Goal: Task Accomplishment & Management: Manage account settings

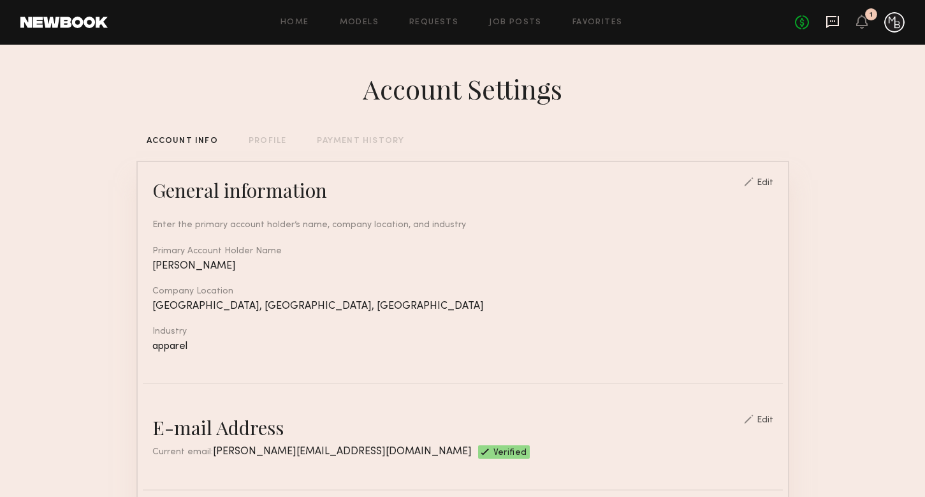
click at [833, 20] on icon at bounding box center [832, 20] width 5 height 1
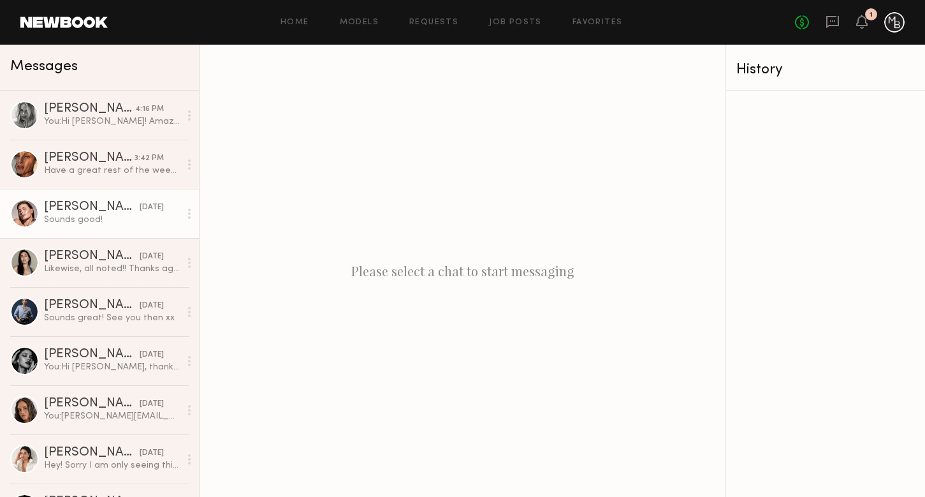
click at [90, 207] on div "[PERSON_NAME]" at bounding box center [92, 207] width 96 height 13
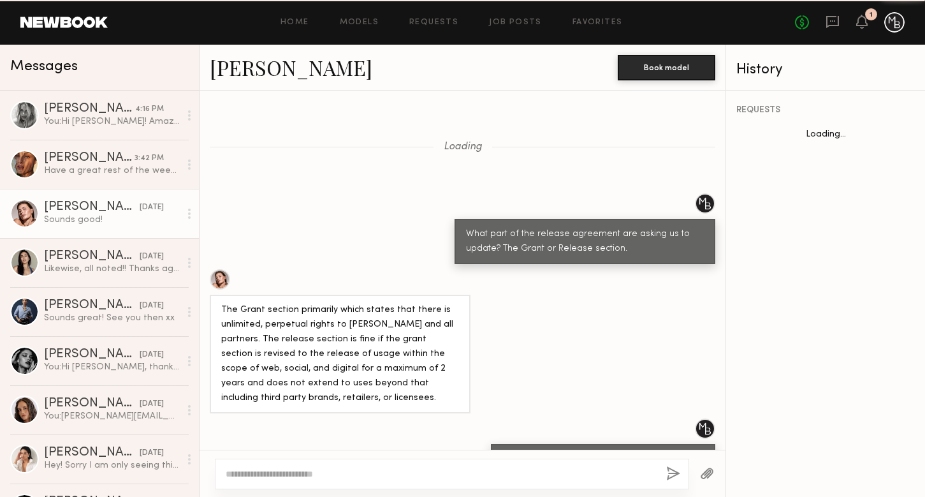
scroll to position [1051, 0]
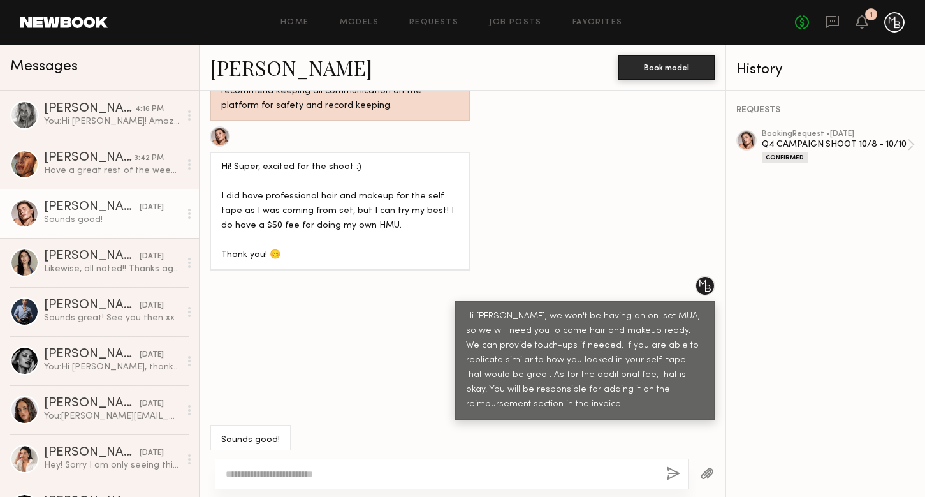
click at [854, 166] on div "REQUESTS booking Request • [DATE] Q4 CAMPAIGN SHOOT 10/8 - 10/10 Confirmed" at bounding box center [825, 294] width 199 height 406
click at [840, 133] on div "booking Request • [DATE]" at bounding box center [834, 134] width 145 height 8
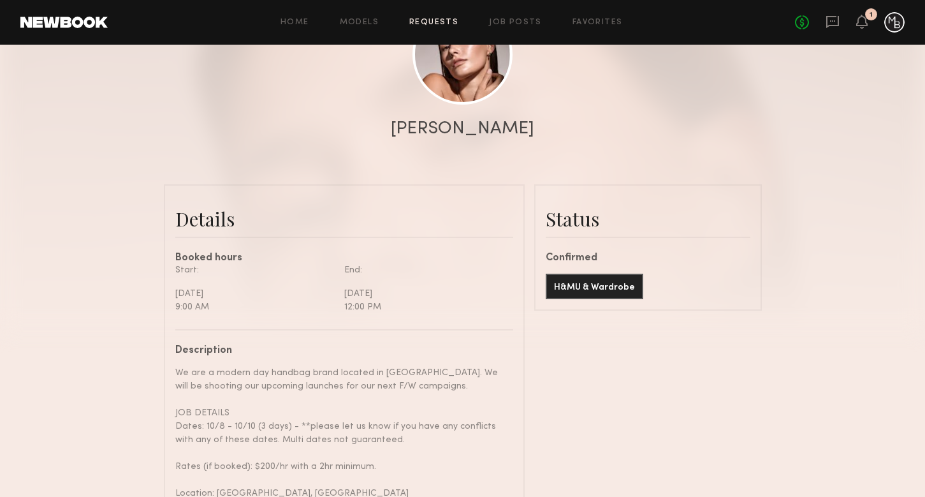
scroll to position [217, 0]
